Goal: Navigation & Orientation: Find specific page/section

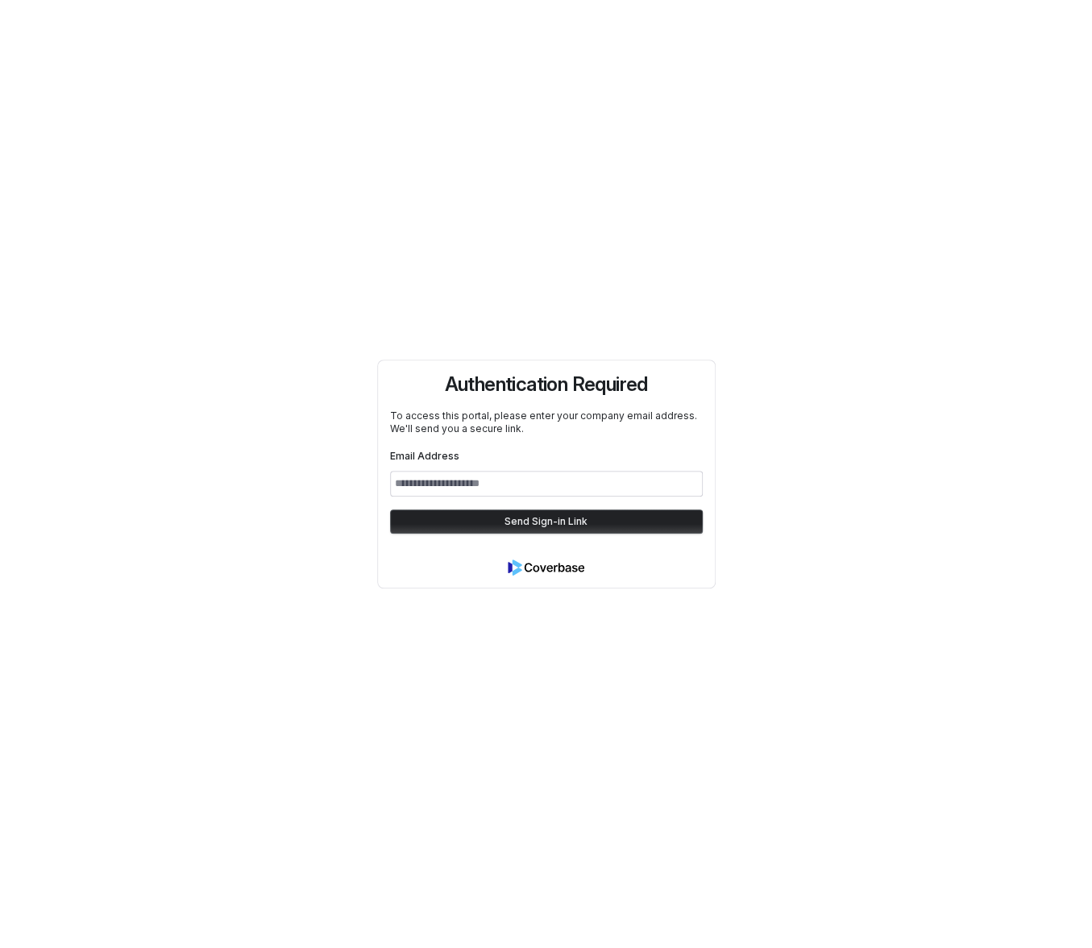
click at [890, 607] on div "Authentication Required To access this portal, please enter your company email …" at bounding box center [546, 474] width 1092 height 948
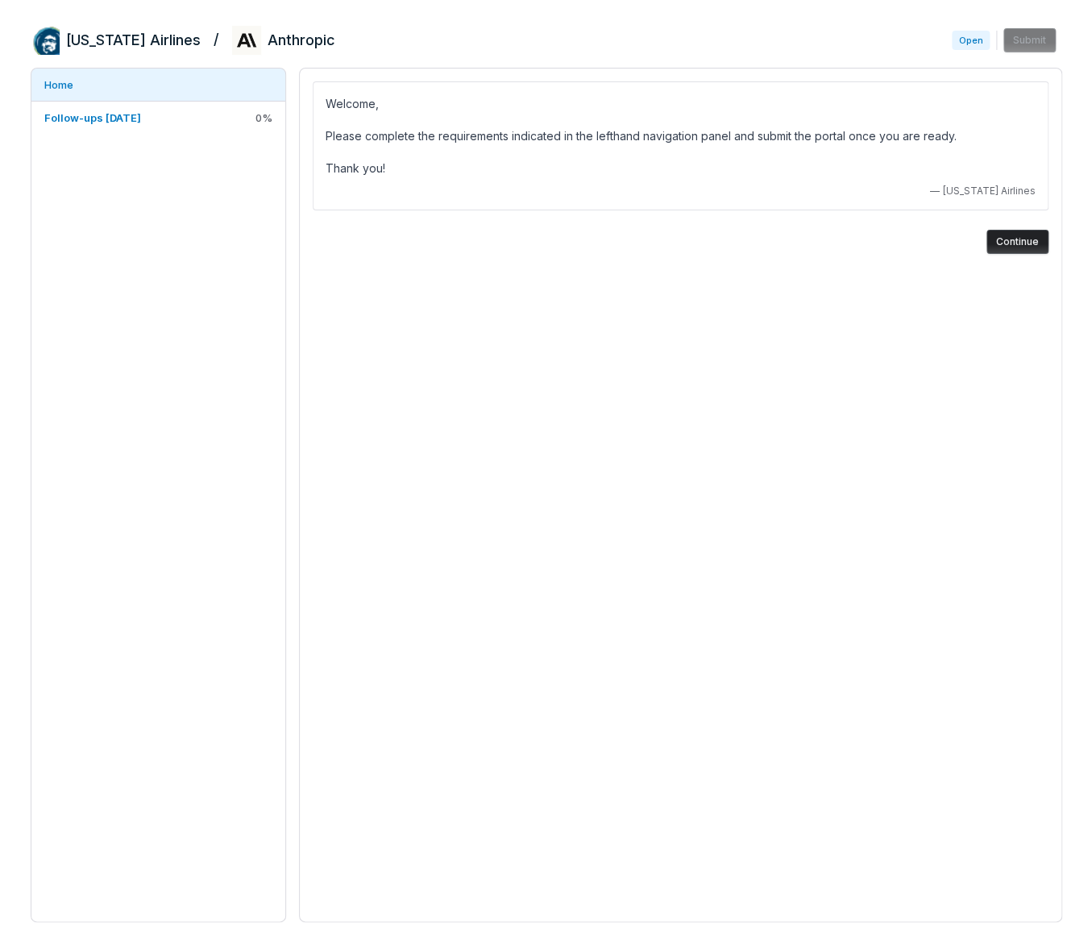
click at [846, 511] on div "Welcome, Please complete the requirements indicated in the lefthand navigation …" at bounding box center [680, 495] width 763 height 855
